Goal: Task Accomplishment & Management: Manage account settings

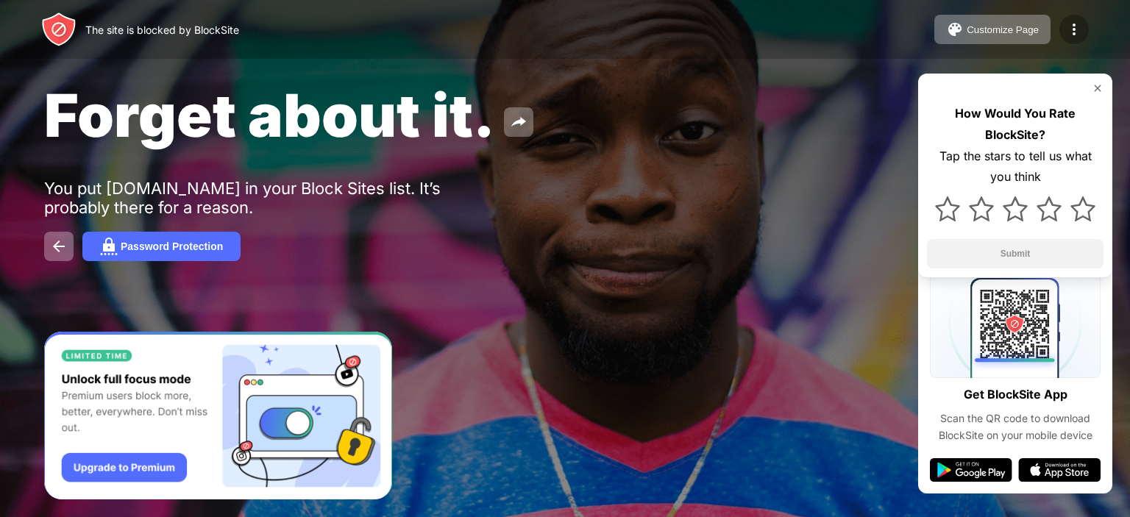
click at [1071, 23] on img at bounding box center [1074, 30] width 18 height 18
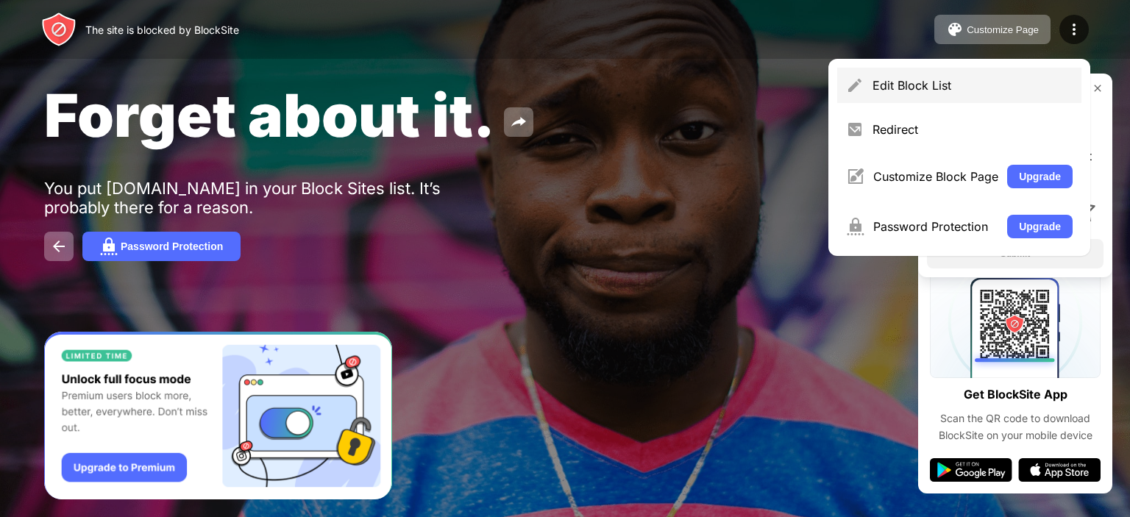
click at [953, 88] on div "Edit Block List" at bounding box center [972, 85] width 200 height 15
click at [953, 88] on html "The site is blocked by BlockSite Customize Page Edit Block List Redirect Custom…" at bounding box center [565, 258] width 1130 height 517
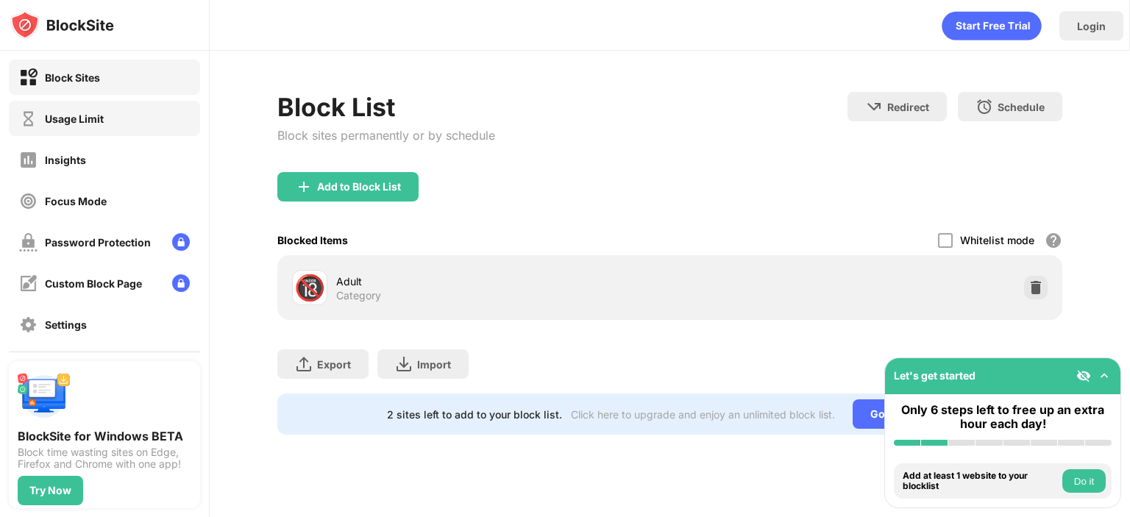
click at [84, 126] on div "Usage Limit" at bounding box center [61, 119] width 85 height 18
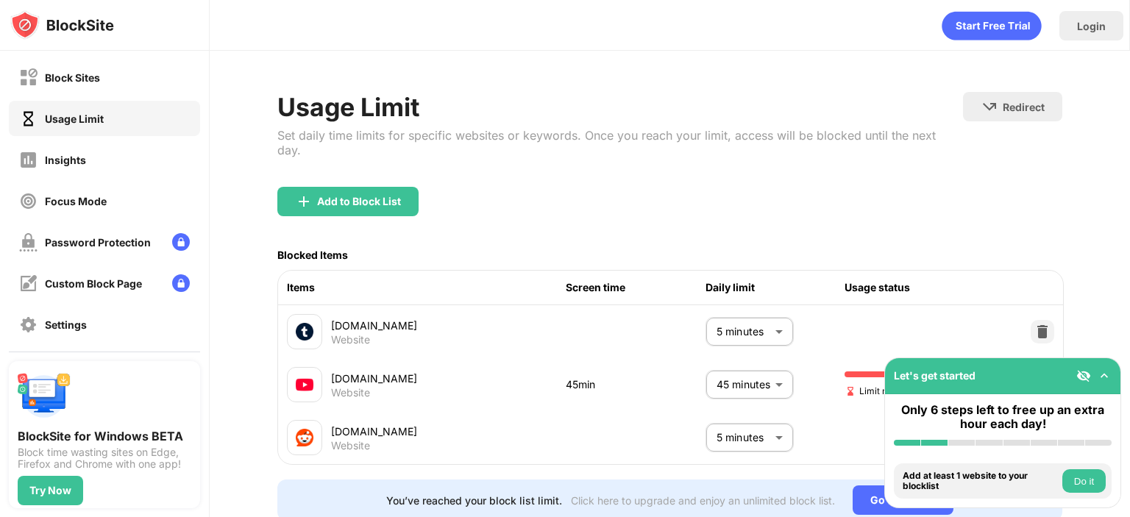
scroll to position [60, 0]
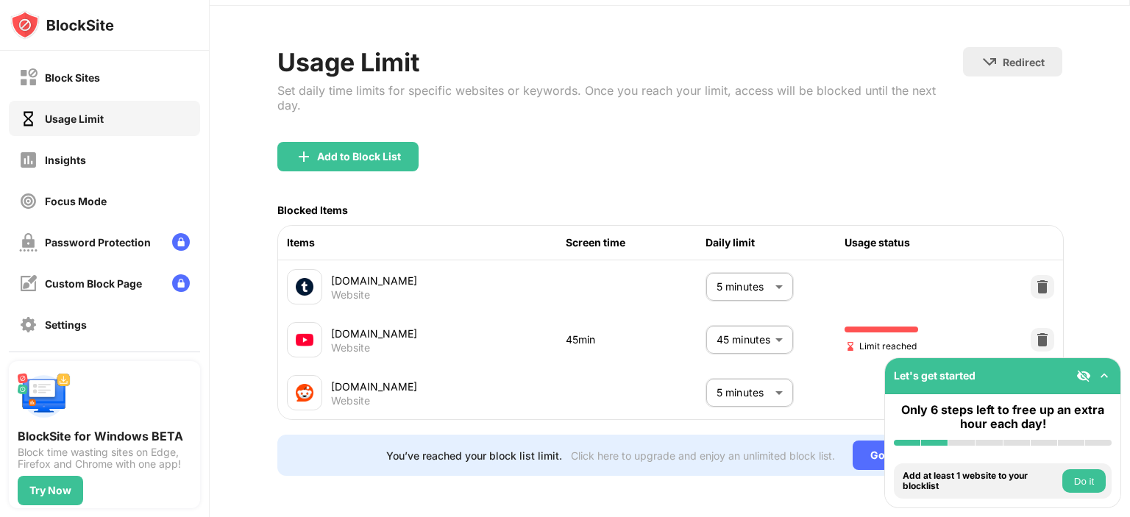
click at [759, 323] on body "Block Sites Usage Limit Insights Focus Mode Password Protection Custom Block Pa…" at bounding box center [565, 258] width 1130 height 517
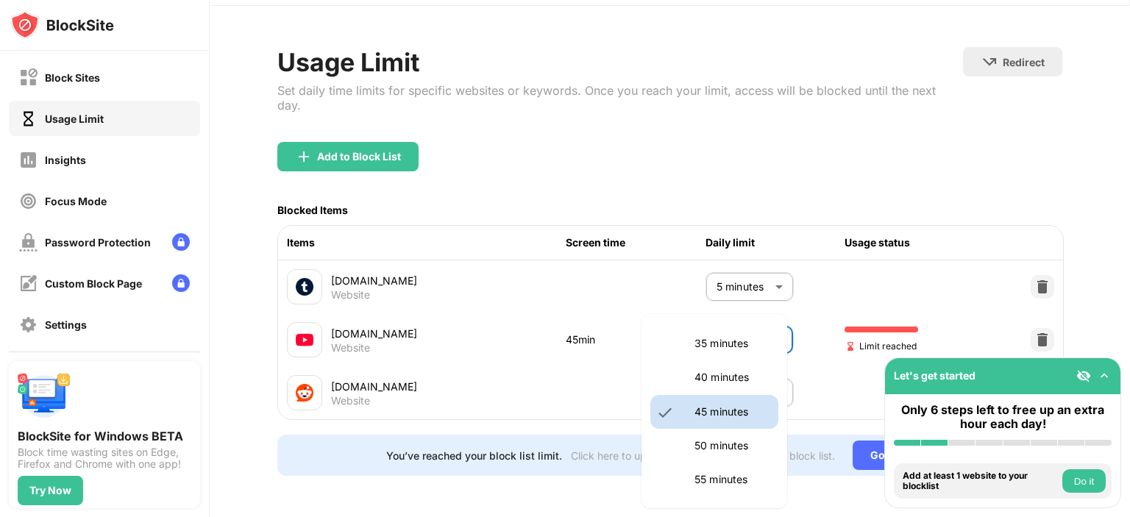
scroll to position [21, 0]
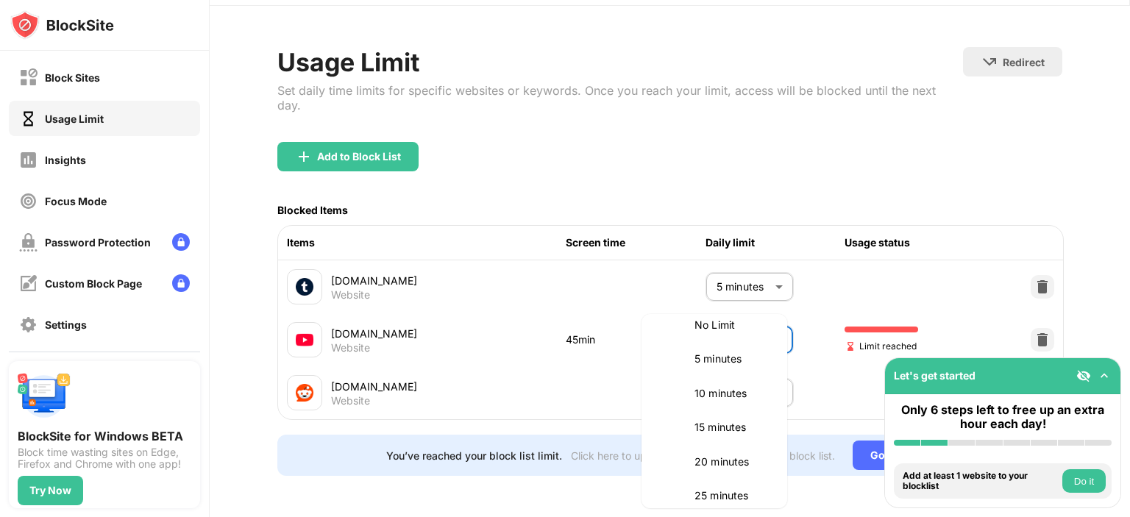
click at [722, 388] on p "10 minutes" at bounding box center [731, 393] width 75 height 16
type input "**"
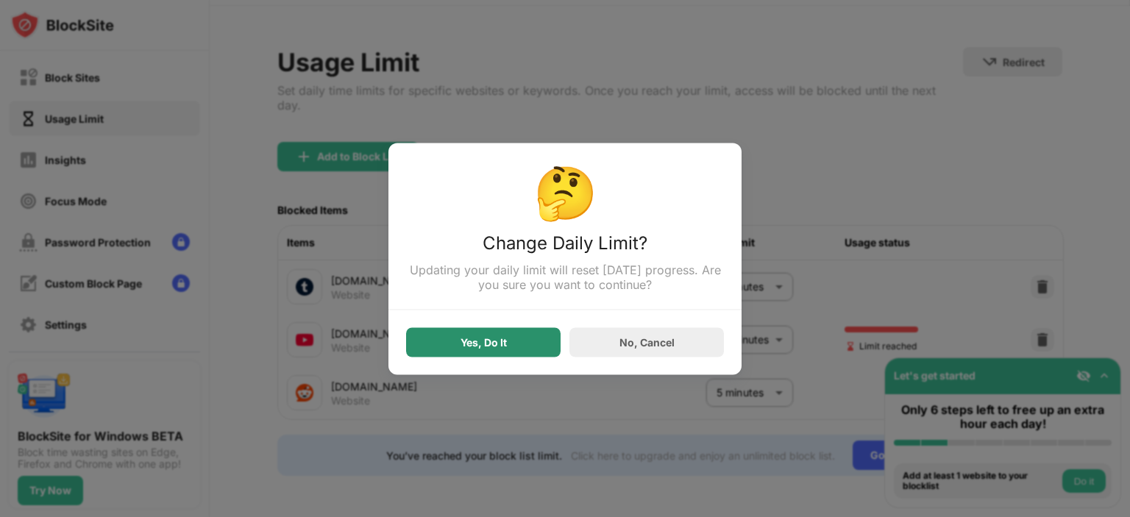
click at [525, 341] on div "Yes, Do It" at bounding box center [483, 341] width 154 height 29
